Goal: Task Accomplishment & Management: Use online tool/utility

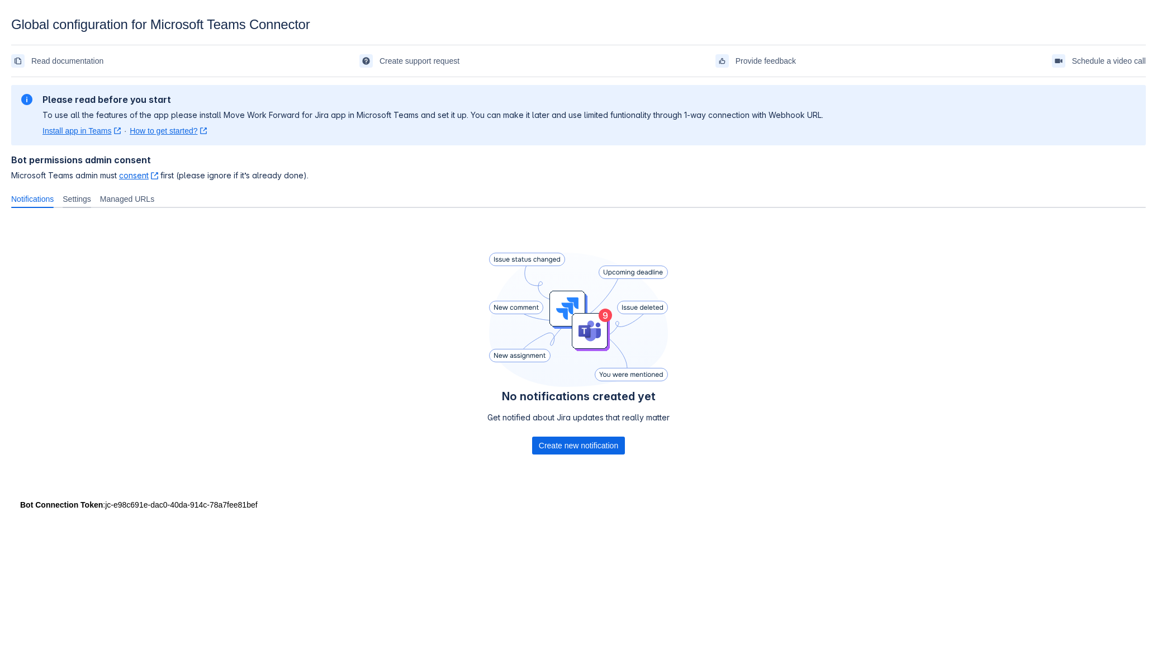
click at [91, 197] on span "Settings" at bounding box center [77, 198] width 29 height 11
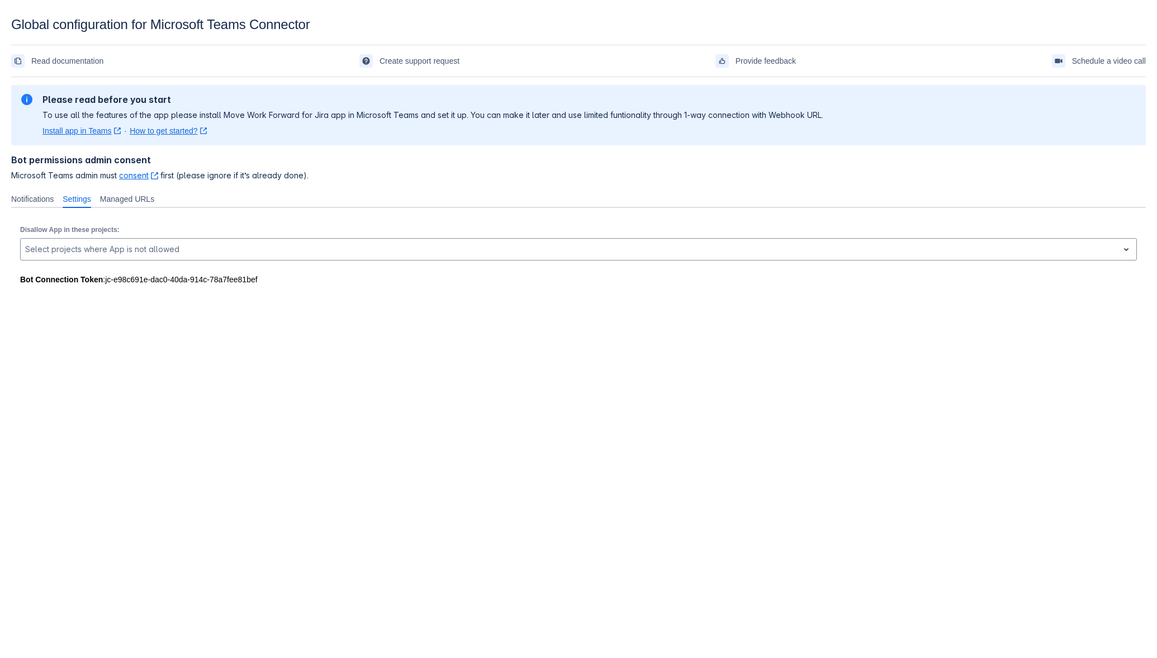
click at [97, 125] on link "Install app in Teams ﻿ , (opens new window)" at bounding box center [81, 130] width 78 height 11
click at [25, 206] on div "Notifications" at bounding box center [32, 199] width 51 height 18
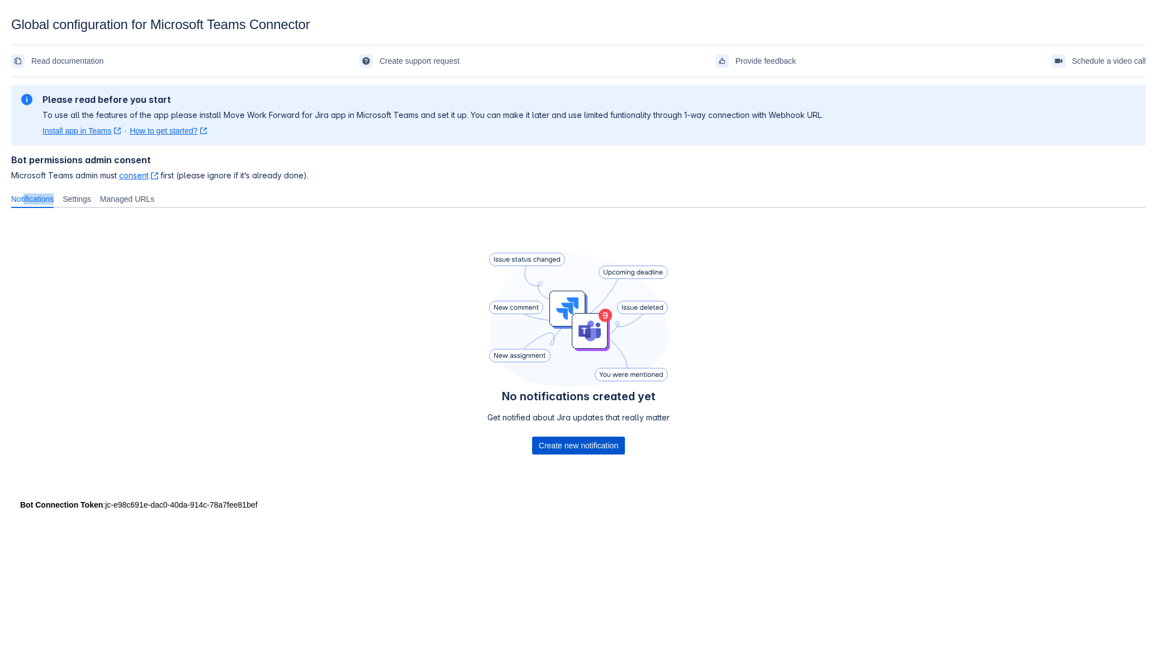
click at [585, 446] on span "Create new notification" at bounding box center [578, 446] width 79 height 18
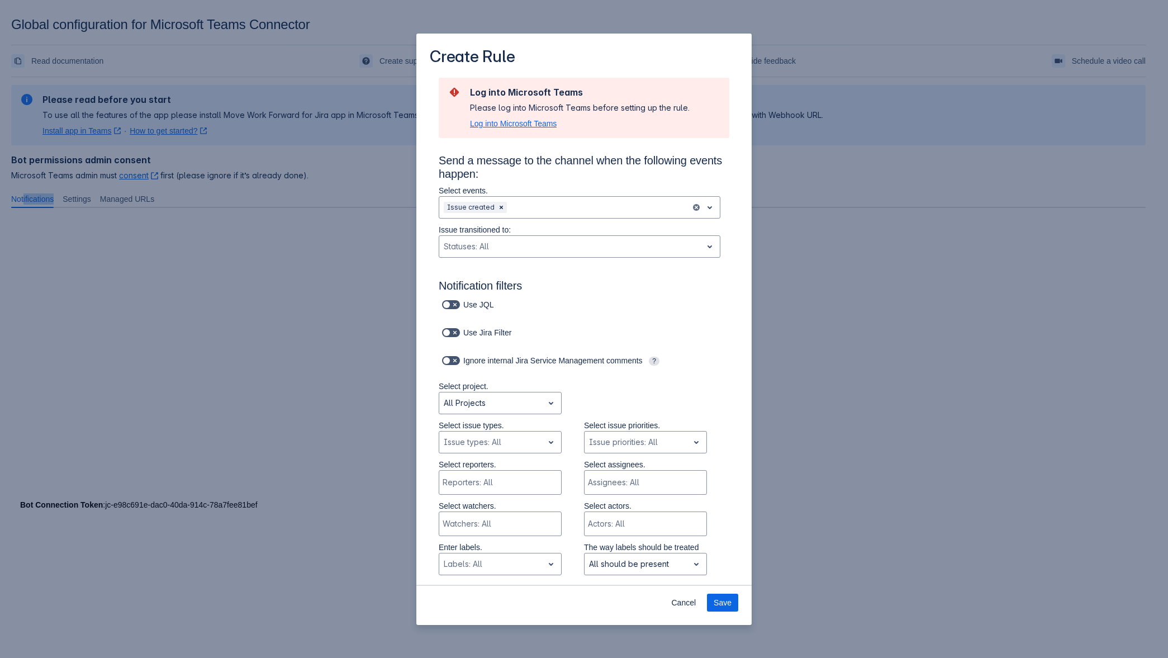
click at [539, 122] on span "Log into Microsoft Teams" at bounding box center [513, 123] width 87 height 11
click at [685, 589] on div "Cancel Save" at bounding box center [583, 605] width 335 height 40
click at [685, 595] on span "Cancel" at bounding box center [683, 603] width 25 height 18
